Goal: Go to known website: Access a specific website the user already knows

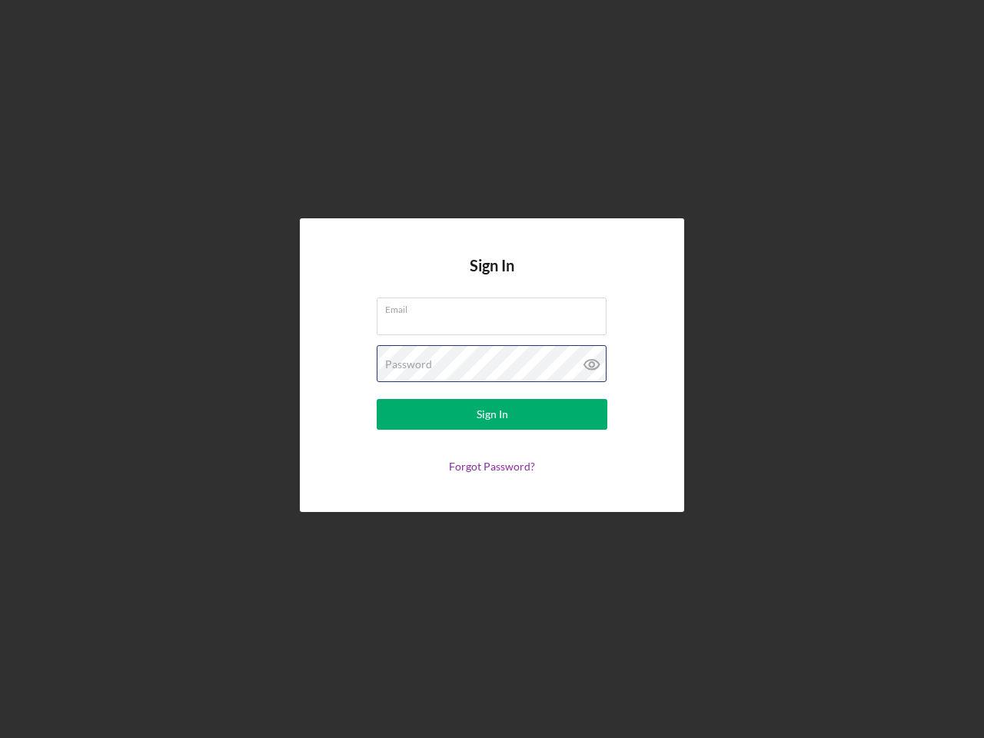
click at [492, 369] on div "Password" at bounding box center [492, 364] width 231 height 38
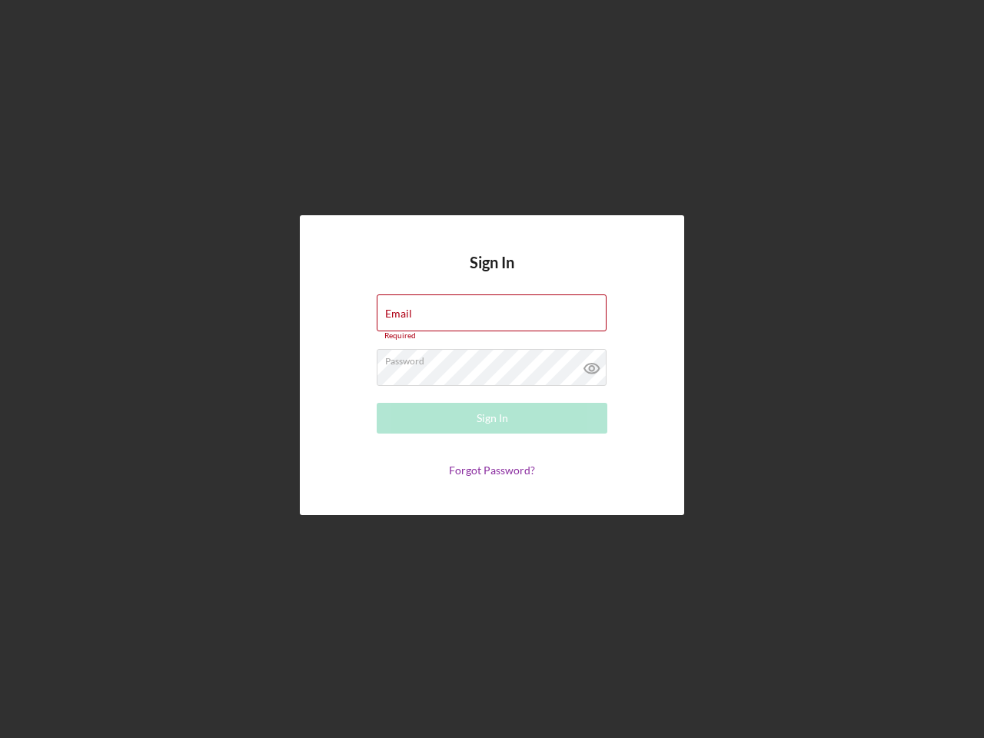
click at [592, 364] on icon at bounding box center [592, 368] width 38 height 38
